Goal: Task Accomplishment & Management: Use online tool/utility

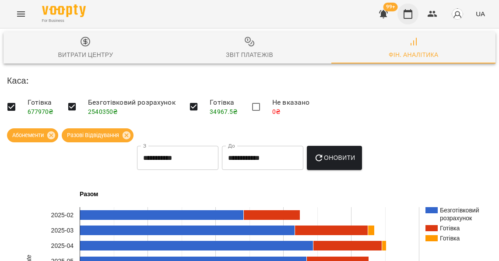
click at [412, 10] on icon "button" at bounding box center [408, 14] width 11 height 11
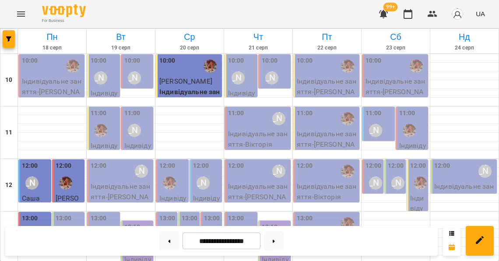
scroll to position [200, 0]
click at [166, 238] on button at bounding box center [169, 240] width 20 height 19
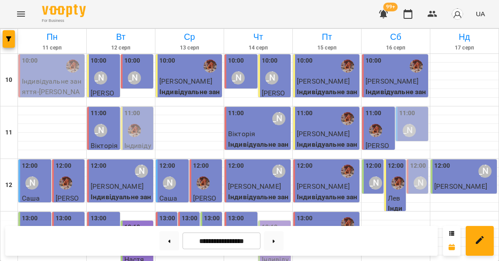
scroll to position [250, 0]
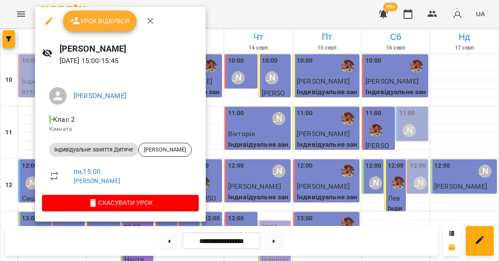
click at [29, 103] on div at bounding box center [249, 130] width 499 height 261
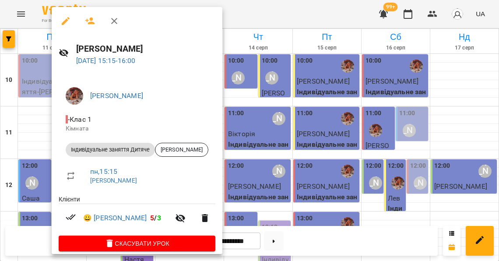
click at [46, 113] on div at bounding box center [249, 130] width 499 height 261
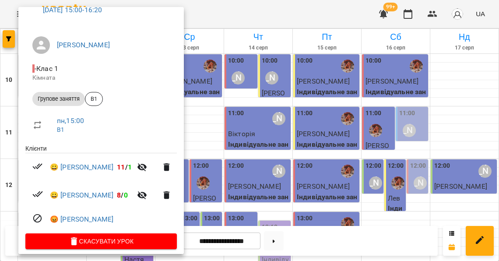
scroll to position [50, 0]
click at [137, 190] on icon "button" at bounding box center [142, 195] width 11 height 11
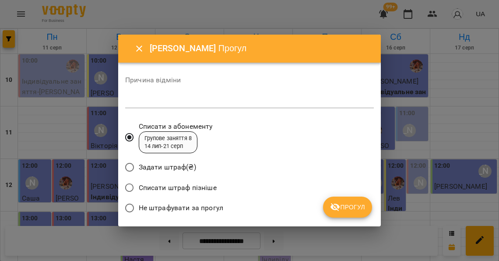
click at [172, 207] on span "Не штрафувати за прогул" at bounding box center [181, 208] width 84 height 11
click at [361, 202] on span "Прогул" at bounding box center [347, 207] width 35 height 11
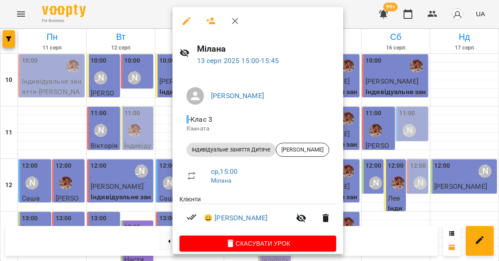
click at [161, 137] on div at bounding box center [249, 130] width 499 height 261
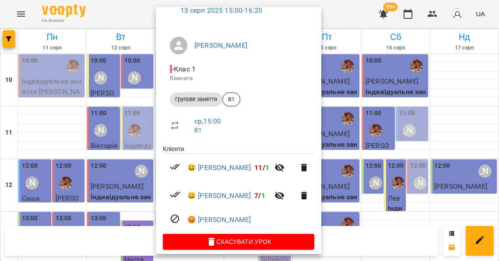
click at [274, 190] on icon "button" at bounding box center [279, 195] width 11 height 11
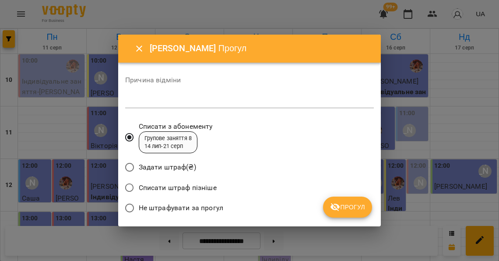
click at [214, 203] on span "Не штрафувати за прогул" at bounding box center [181, 208] width 84 height 11
click at [331, 203] on button "Прогул" at bounding box center [347, 206] width 49 height 21
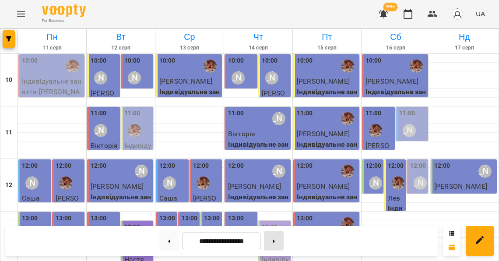
click at [277, 242] on button at bounding box center [274, 240] width 20 height 19
type input "**********"
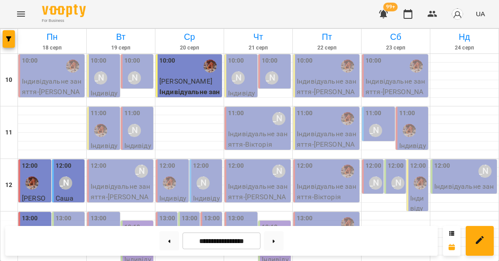
scroll to position [242, 0]
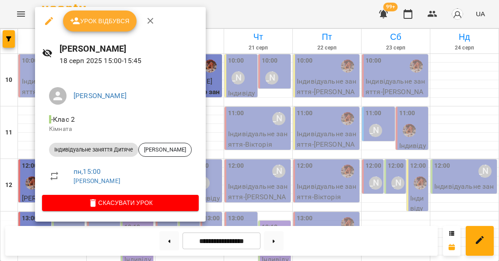
click at [23, 108] on div at bounding box center [249, 130] width 499 height 261
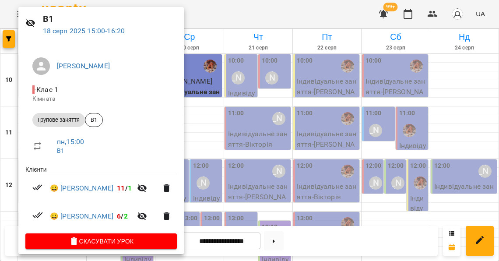
scroll to position [30, 0]
click at [137, 211] on icon "button" at bounding box center [142, 216] width 11 height 11
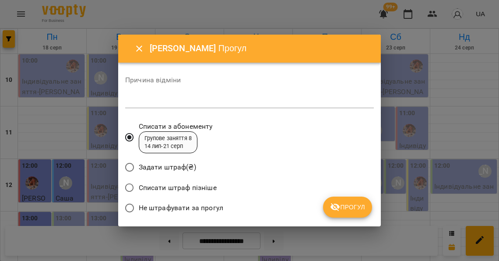
click at [163, 209] on span "Не штрафувати за прогул" at bounding box center [181, 208] width 84 height 11
click at [344, 205] on span "Прогул" at bounding box center [347, 207] width 35 height 11
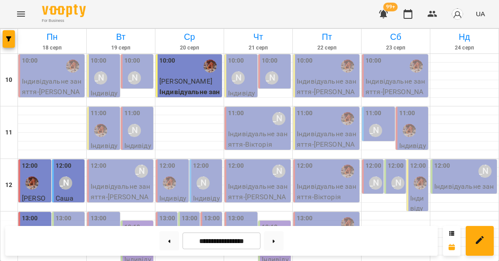
scroll to position [192, 0]
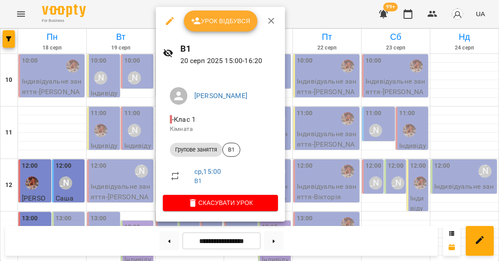
click at [220, 23] on span "Урок відбувся" at bounding box center [221, 21] width 60 height 11
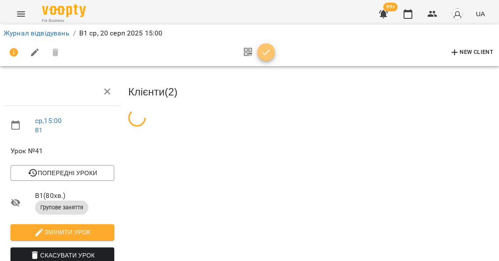
click at [262, 52] on icon "button" at bounding box center [266, 52] width 11 height 11
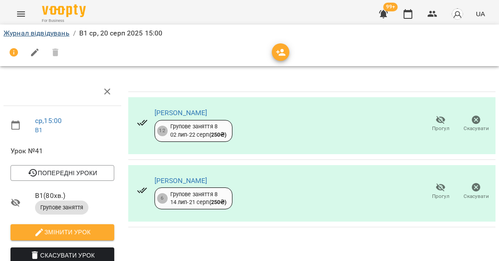
click at [51, 33] on link "Журнал відвідувань" at bounding box center [37, 33] width 66 height 8
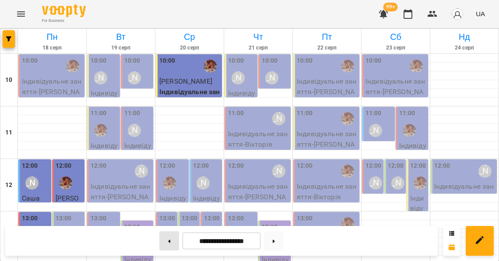
click at [168, 242] on icon at bounding box center [169, 240] width 2 height 3
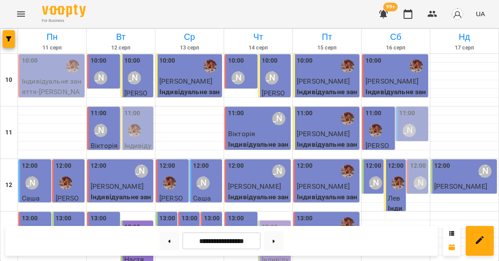
scroll to position [224, 0]
click at [170, 238] on button at bounding box center [169, 240] width 20 height 19
type input "**********"
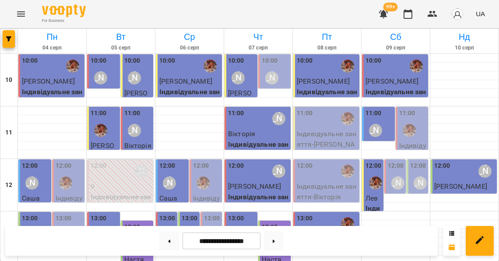
scroll to position [203, 0]
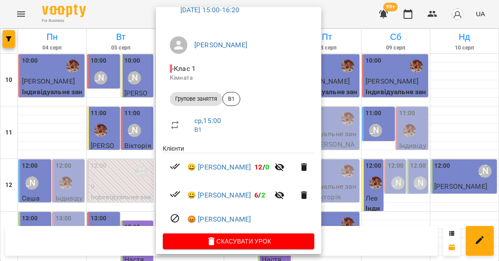
scroll to position [50, 0]
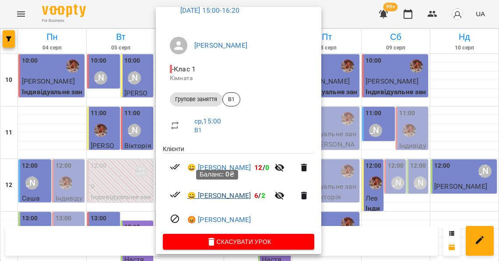
click at [233, 190] on link "😀 [PERSON_NAME]" at bounding box center [218, 195] width 63 height 11
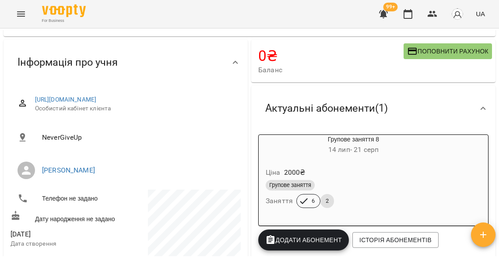
scroll to position [56, 0]
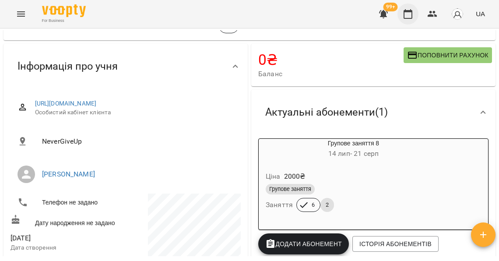
click at [413, 14] on icon "button" at bounding box center [408, 14] width 11 height 11
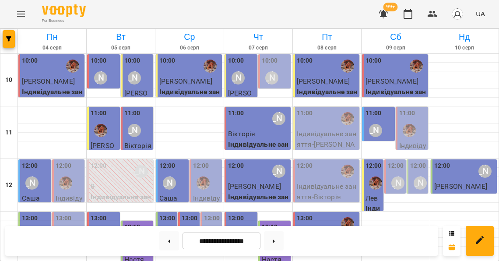
scroll to position [373, 0]
click at [281, 244] on button at bounding box center [274, 240] width 20 height 19
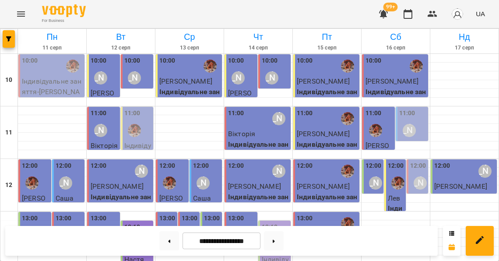
scroll to position [160, 0]
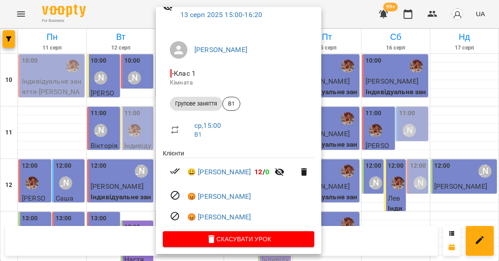
scroll to position [46, 0]
click at [139, 160] on div at bounding box center [249, 130] width 499 height 261
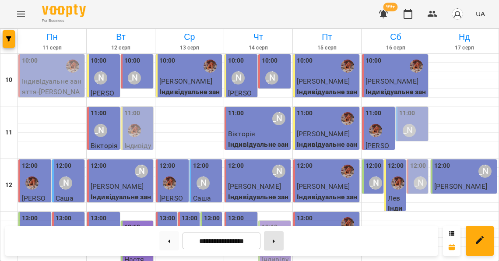
click at [282, 240] on button at bounding box center [274, 240] width 20 height 19
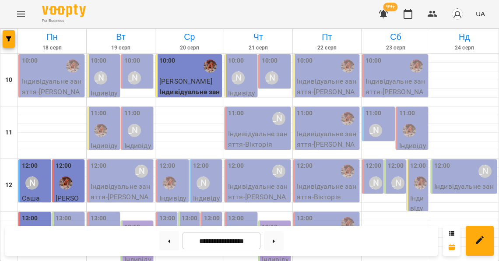
scroll to position [204, 0]
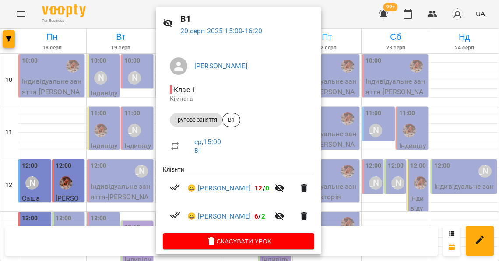
scroll to position [30, 0]
click at [137, 171] on div at bounding box center [249, 130] width 499 height 261
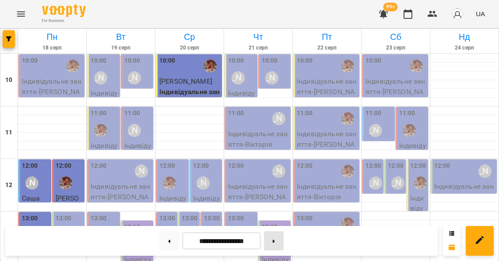
click at [275, 242] on icon at bounding box center [274, 241] width 2 height 4
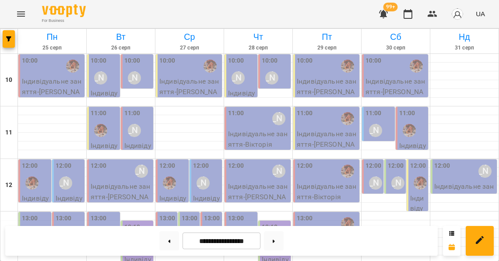
scroll to position [235, 0]
click at [168, 242] on icon at bounding box center [169, 240] width 2 height 3
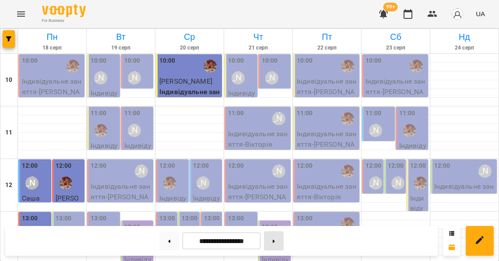
click at [282, 244] on button at bounding box center [274, 240] width 20 height 19
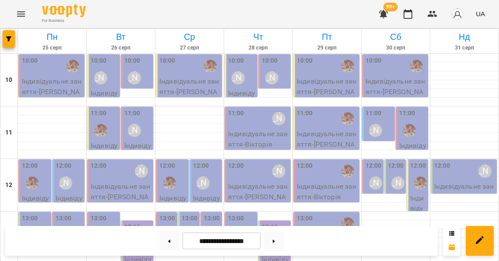
scroll to position [0, 0]
click at [277, 244] on button at bounding box center [274, 240] width 20 height 19
click at [168, 241] on icon at bounding box center [169, 240] width 2 height 3
type input "**********"
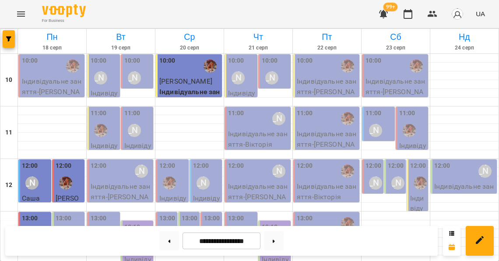
scroll to position [365, 0]
click at [21, 14] on icon "Menu" at bounding box center [21, 14] width 11 height 11
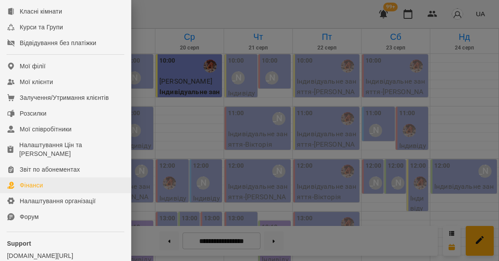
scroll to position [162, 0]
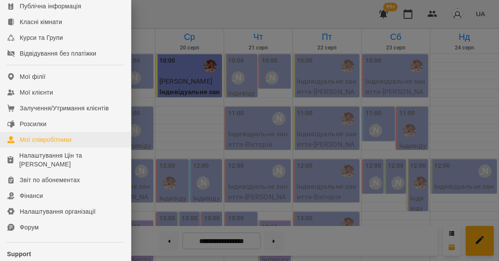
click at [71, 144] on div "Мої співробітники" at bounding box center [46, 139] width 52 height 9
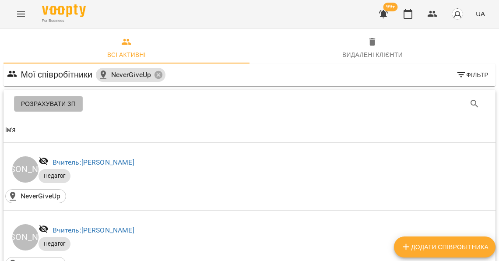
click at [67, 101] on span "Розрахувати ЗП" at bounding box center [48, 103] width 55 height 11
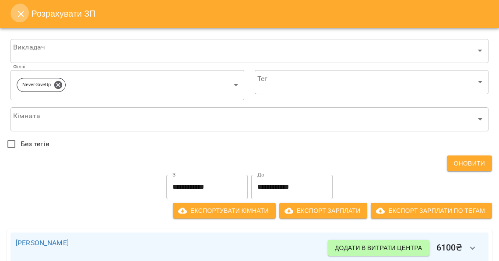
click at [24, 15] on button "Close" at bounding box center [21, 14] width 21 height 21
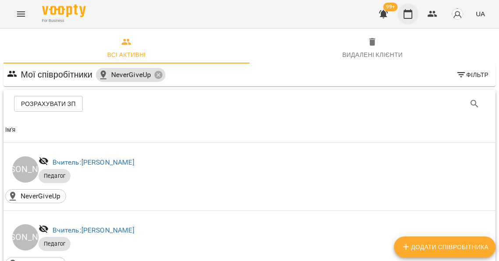
click at [413, 16] on icon "button" at bounding box center [408, 14] width 11 height 11
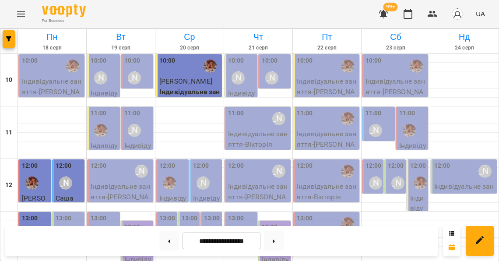
click at [109, 68] on div "[PERSON_NAME]" at bounding box center [101, 78] width 20 height 20
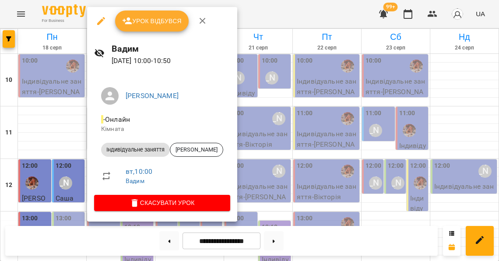
click at [67, 119] on div at bounding box center [249, 130] width 499 height 261
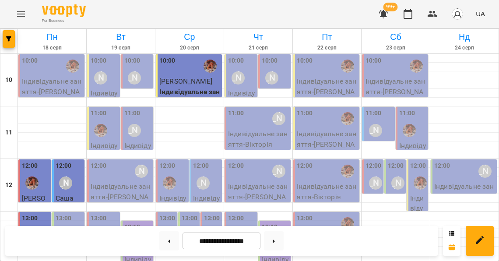
click at [141, 63] on div "10:00 [PERSON_NAME]" at bounding box center [138, 72] width 28 height 32
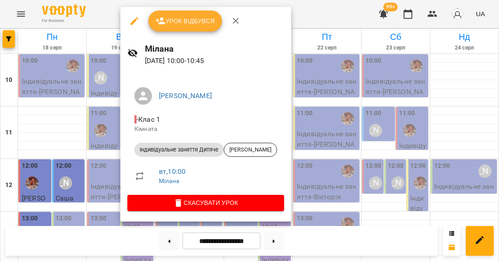
click at [104, 81] on div at bounding box center [249, 130] width 499 height 261
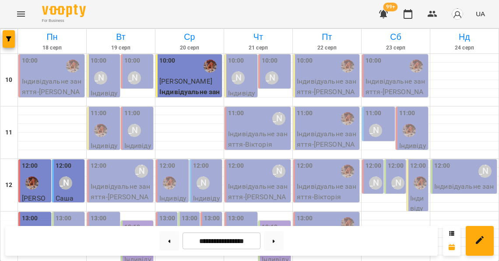
click at [19, 11] on icon "Menu" at bounding box center [21, 14] width 11 height 11
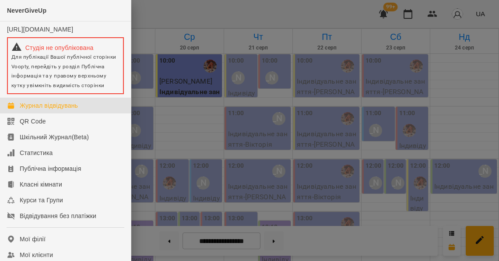
click at [442, 28] on div at bounding box center [249, 130] width 499 height 261
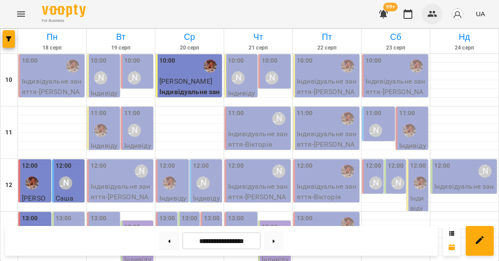
click at [438, 14] on button "button" at bounding box center [432, 14] width 21 height 21
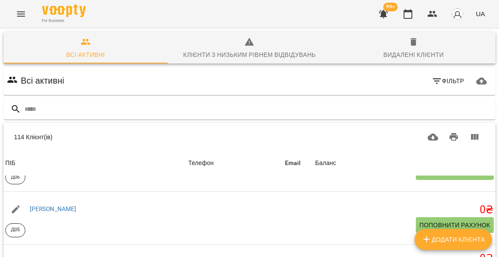
scroll to position [165, 0]
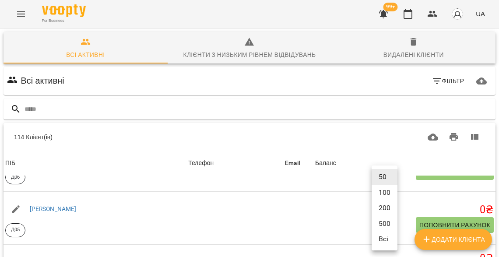
click at [379, 220] on body "For Business 99+ UA Всі активні Клієнти з низьким рівнем відвідувань Видалені к…" at bounding box center [249, 228] width 499 height 457
click at [385, 212] on li "200" at bounding box center [384, 208] width 26 height 16
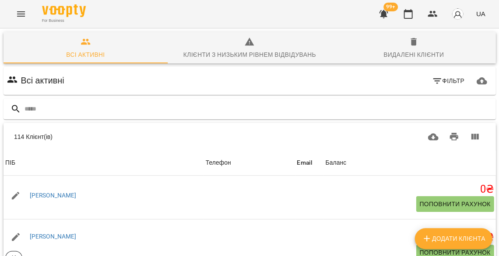
scroll to position [0, 0]
click at [21, 19] on button "Menu" at bounding box center [21, 14] width 21 height 21
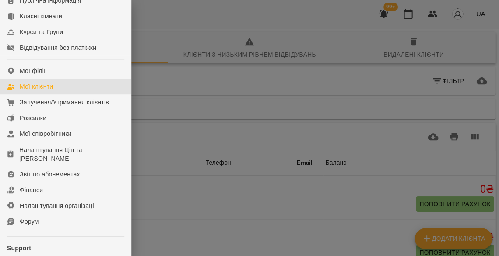
scroll to position [172, 0]
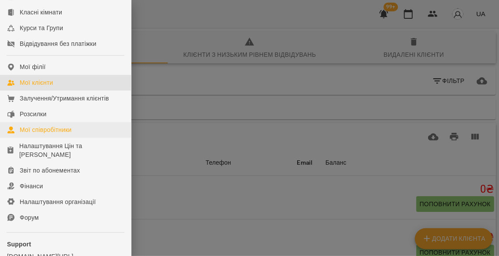
click at [63, 134] on div "Мої співробітники" at bounding box center [46, 130] width 52 height 9
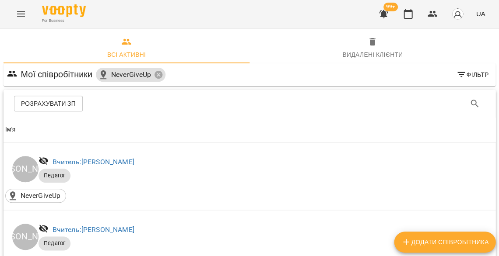
click at [59, 108] on span "Розрахувати ЗП" at bounding box center [48, 103] width 55 height 11
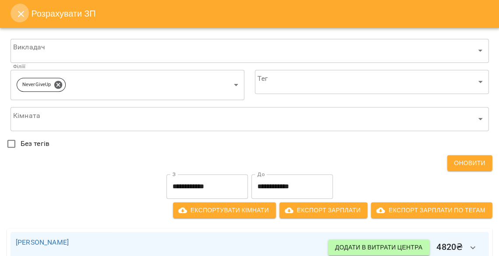
click at [23, 17] on icon "Close" at bounding box center [21, 14] width 11 height 11
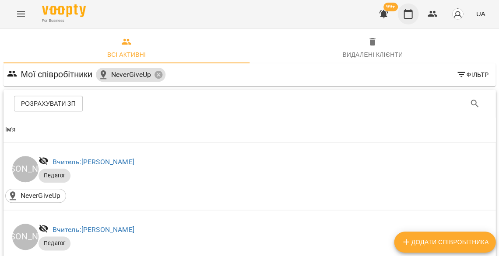
click at [412, 16] on icon "button" at bounding box center [408, 14] width 11 height 11
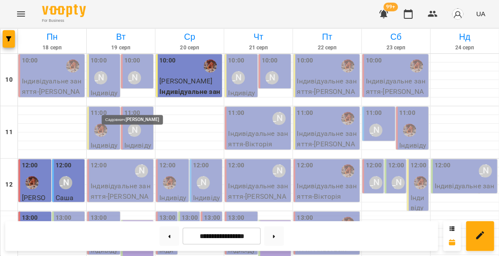
scroll to position [389, 0]
click at [170, 239] on button at bounding box center [169, 236] width 20 height 19
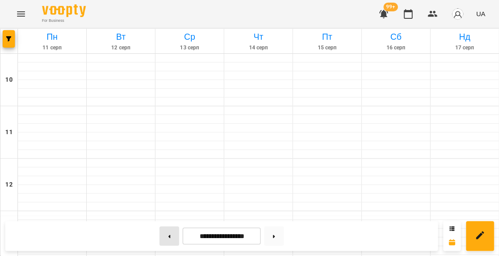
type input "**********"
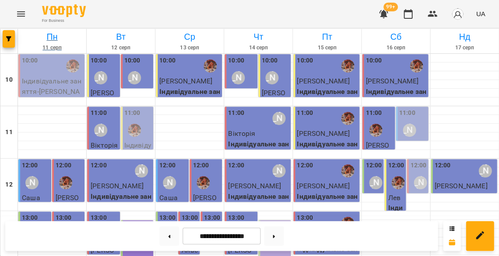
scroll to position [0, 0]
click at [26, 16] on button "Menu" at bounding box center [21, 14] width 21 height 21
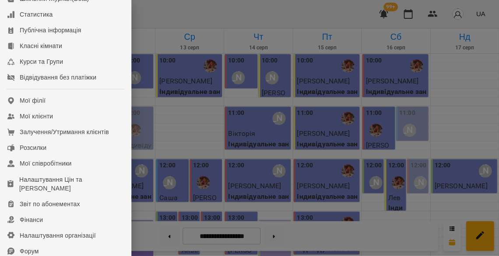
scroll to position [206, 0]
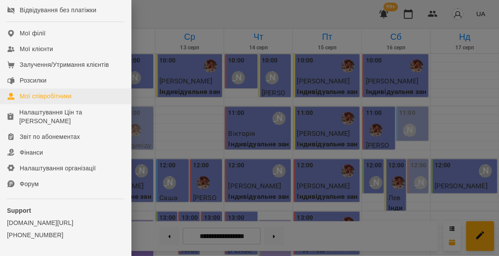
click at [65, 100] on div "Мої співробітники" at bounding box center [46, 96] width 52 height 9
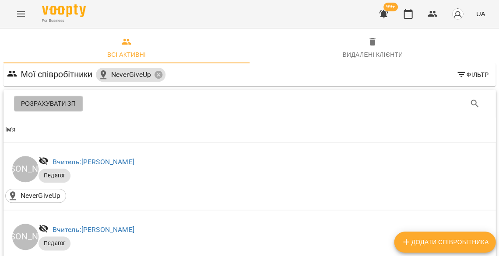
click at [63, 107] on span "Розрахувати ЗП" at bounding box center [48, 103] width 55 height 11
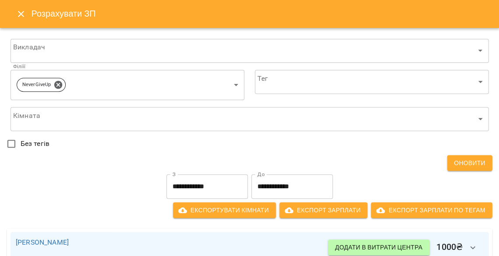
click at [202, 182] on input "**********" at bounding box center [206, 187] width 81 height 25
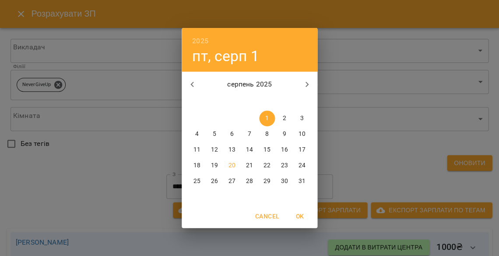
click at [193, 88] on icon "button" at bounding box center [192, 84] width 11 height 11
click at [307, 84] on icon "button" at bounding box center [306, 84] width 11 height 11
click at [196, 153] on button "11" at bounding box center [197, 150] width 16 height 16
type input "**********"
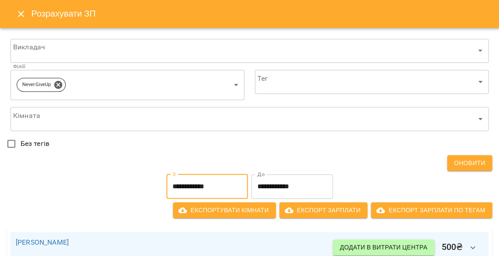
click at [275, 180] on input "**********" at bounding box center [291, 187] width 81 height 25
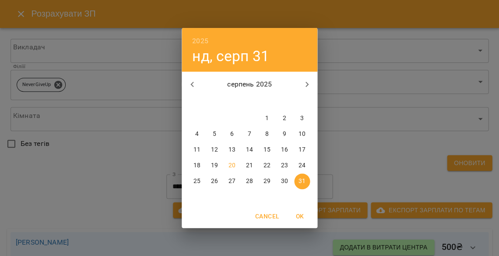
click at [300, 148] on p "17" at bounding box center [301, 150] width 7 height 9
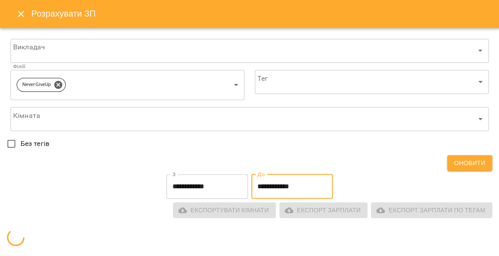
type input "**********"
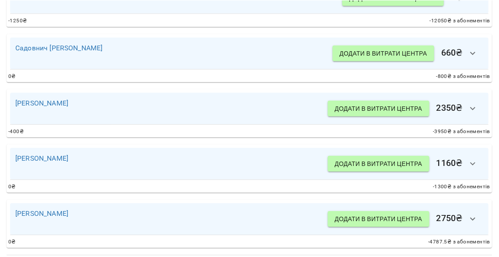
scroll to position [56, 0]
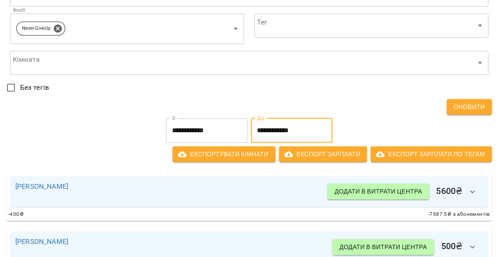
click at [181, 132] on input "**********" at bounding box center [206, 130] width 81 height 25
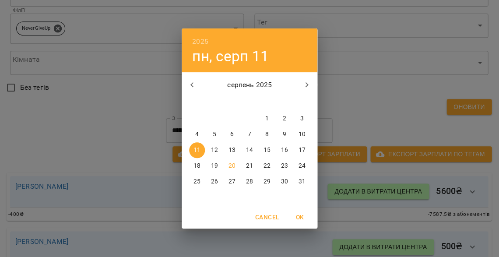
click at [270, 116] on span "1" at bounding box center [267, 118] width 16 height 9
type input "**********"
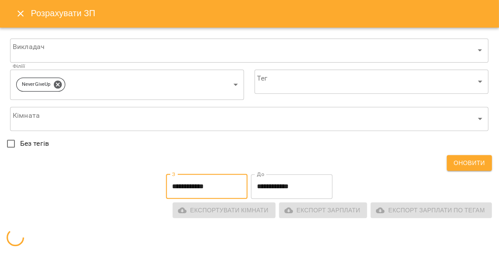
scroll to position [0, 0]
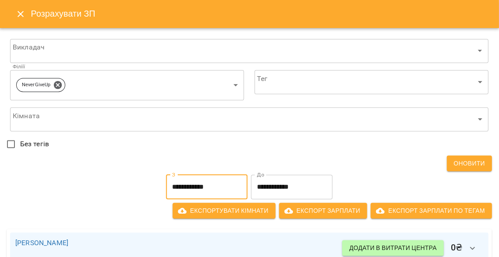
click at [279, 178] on input "**********" at bounding box center [291, 187] width 81 height 25
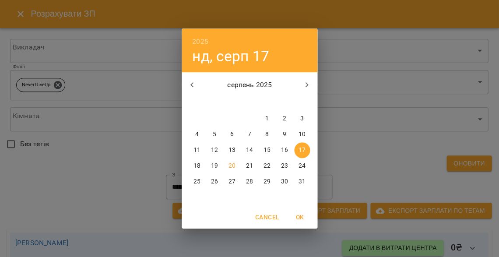
click at [232, 164] on p "20" at bounding box center [231, 165] width 7 height 9
type input "**********"
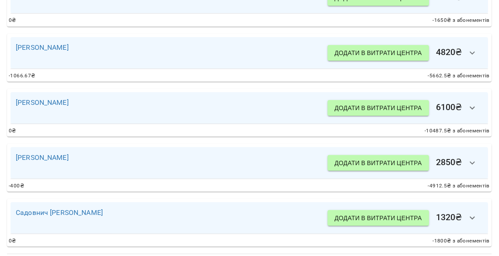
scroll to position [56, 0]
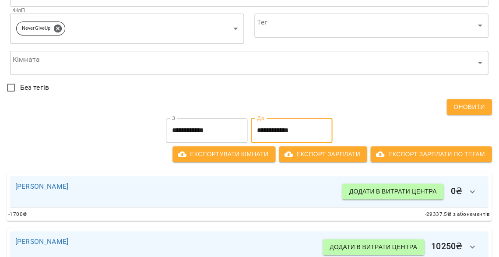
click at [243, 99] on div "Оновити" at bounding box center [249, 107] width 485 height 16
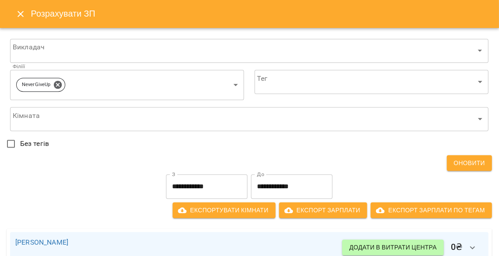
scroll to position [0, 0]
click at [21, 20] on button "Close" at bounding box center [20, 14] width 21 height 21
